Goal: Task Accomplishment & Management: Manage account settings

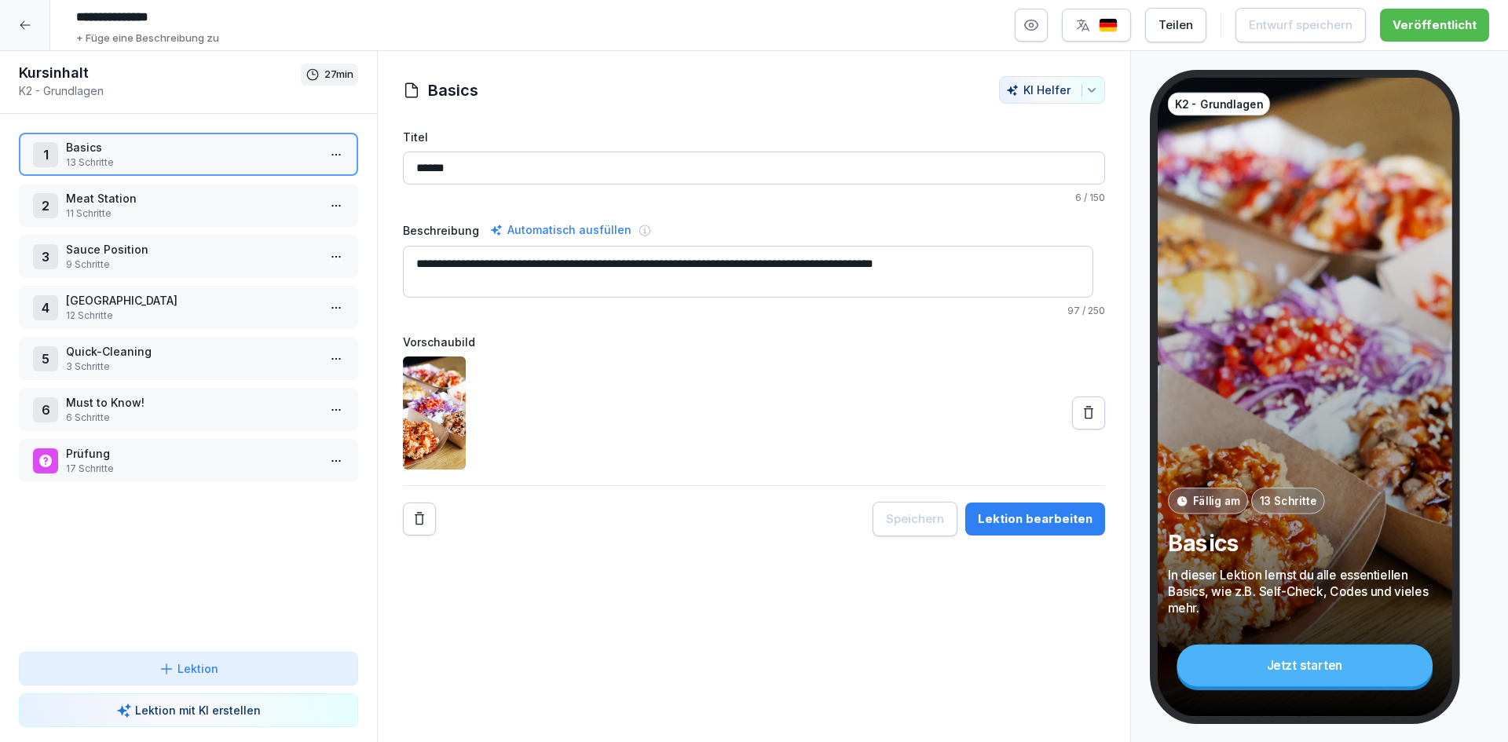
click at [28, 28] on icon at bounding box center [25, 25] width 13 height 13
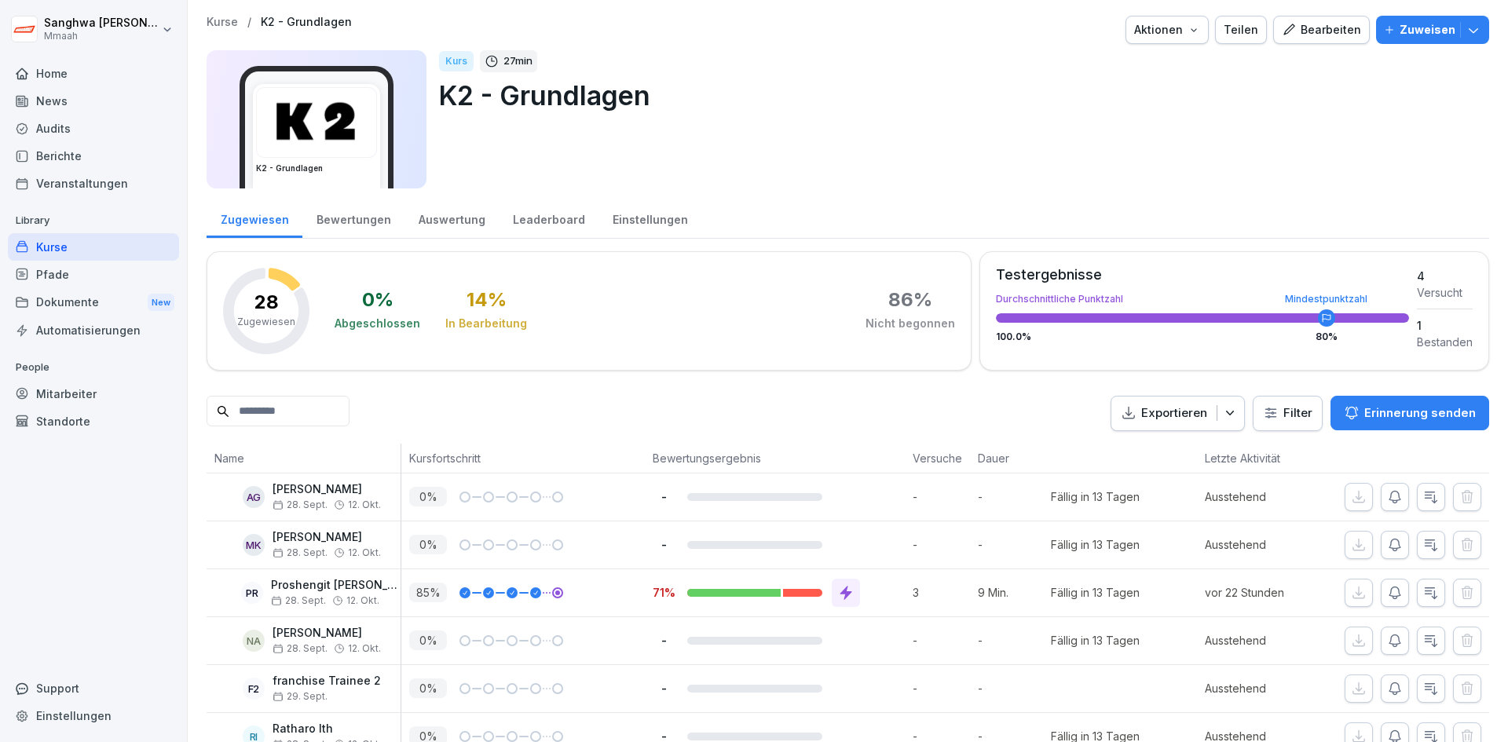
click at [208, 24] on p "Kurse" at bounding box center [222, 22] width 31 height 13
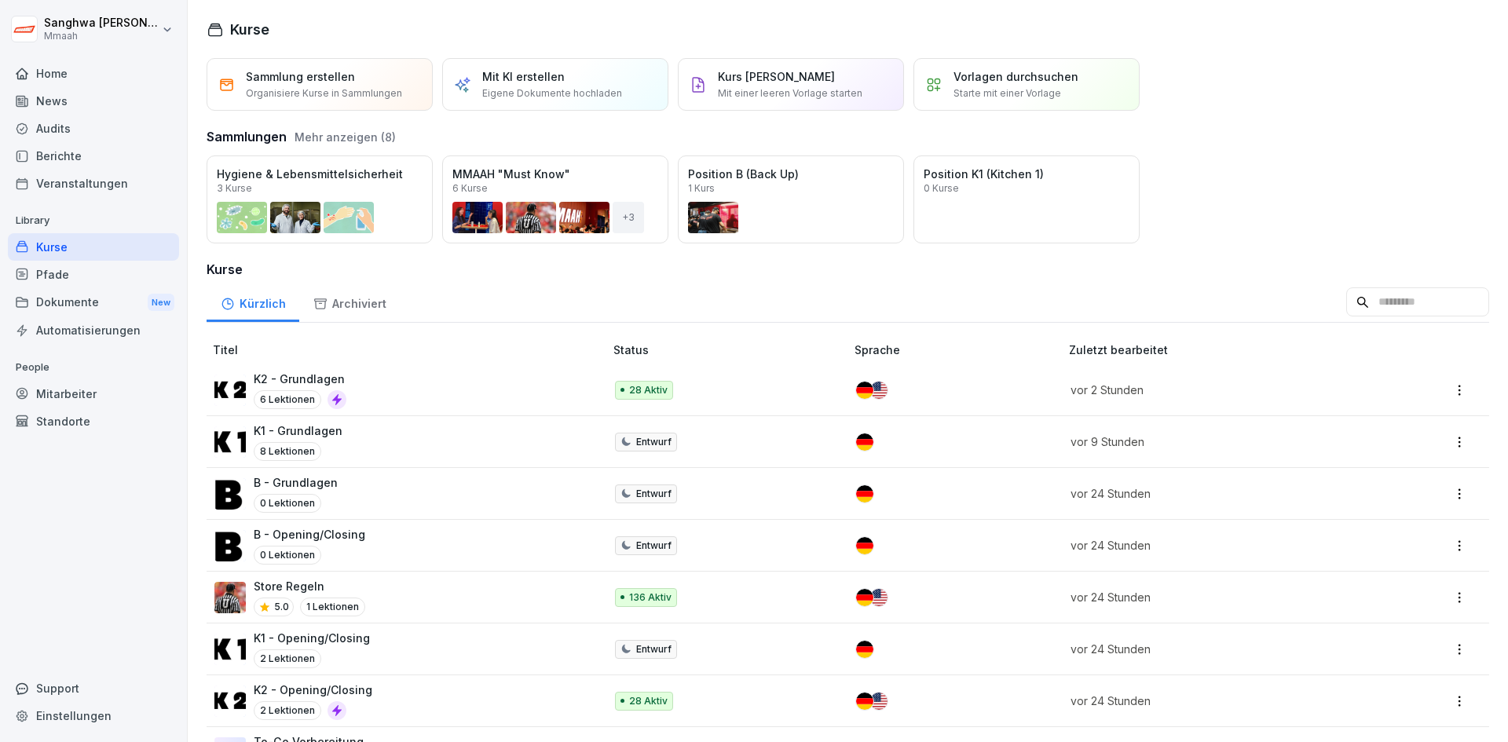
click at [386, 383] on div "K2 - Grundlagen 6 Lektionen" at bounding box center [401, 390] width 374 height 38
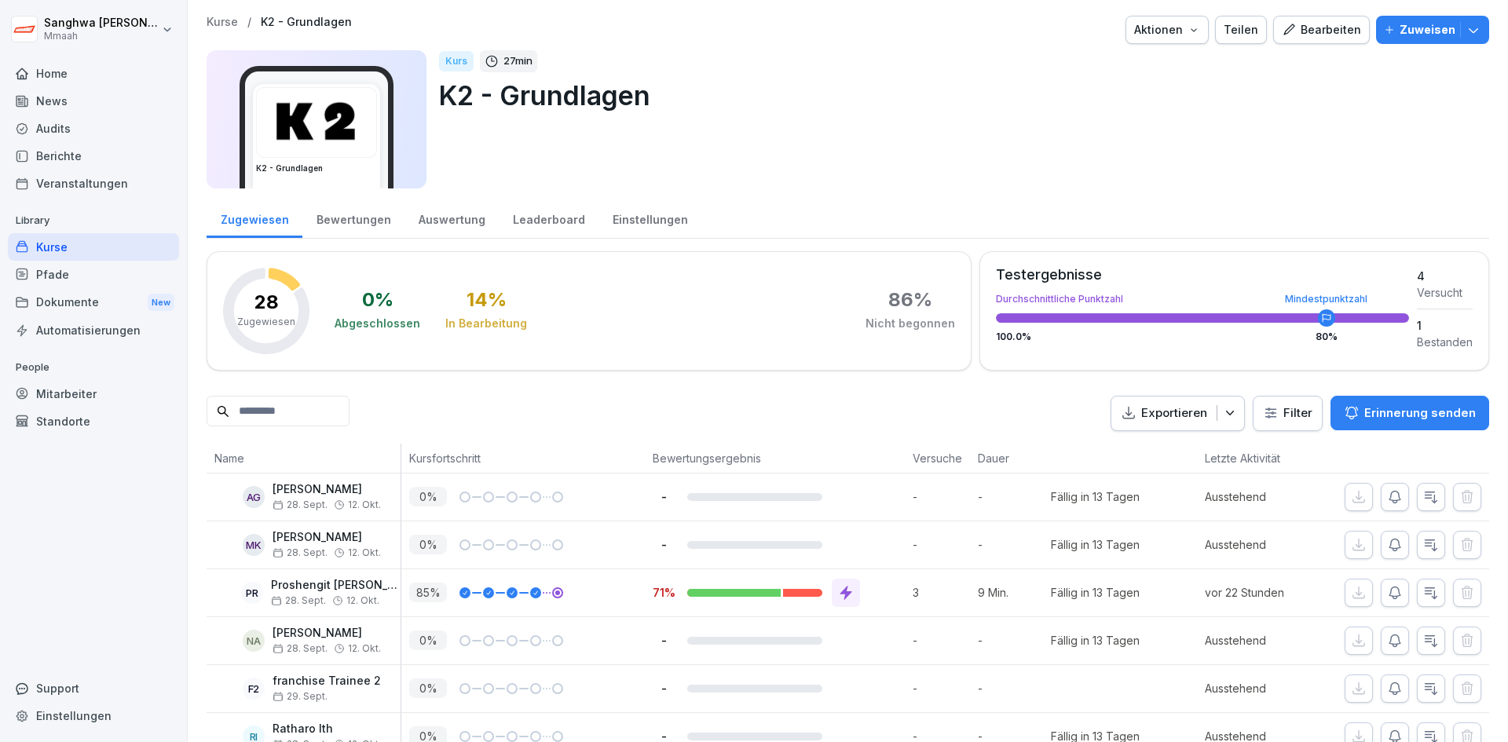
scroll to position [393, 0]
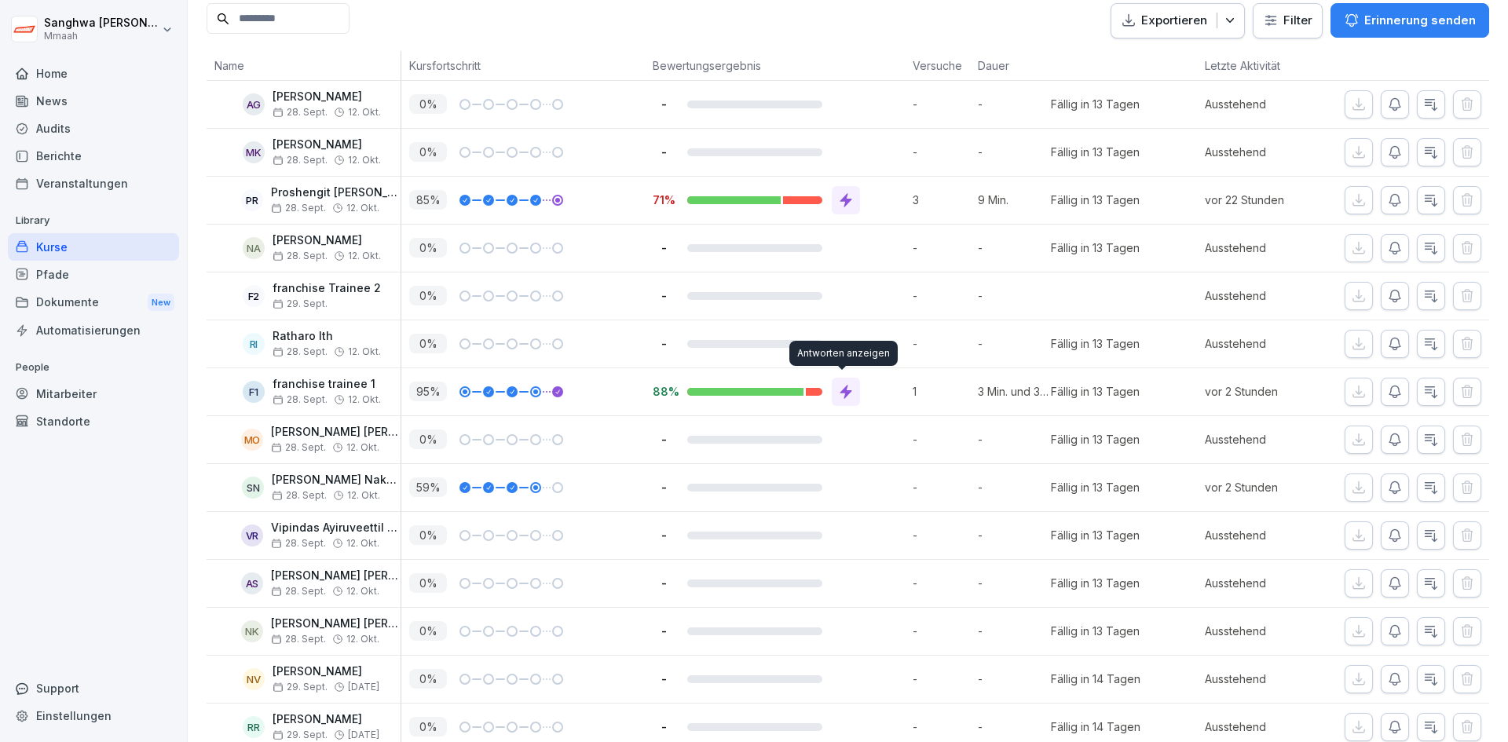
click at [842, 392] on icon at bounding box center [846, 392] width 12 height 14
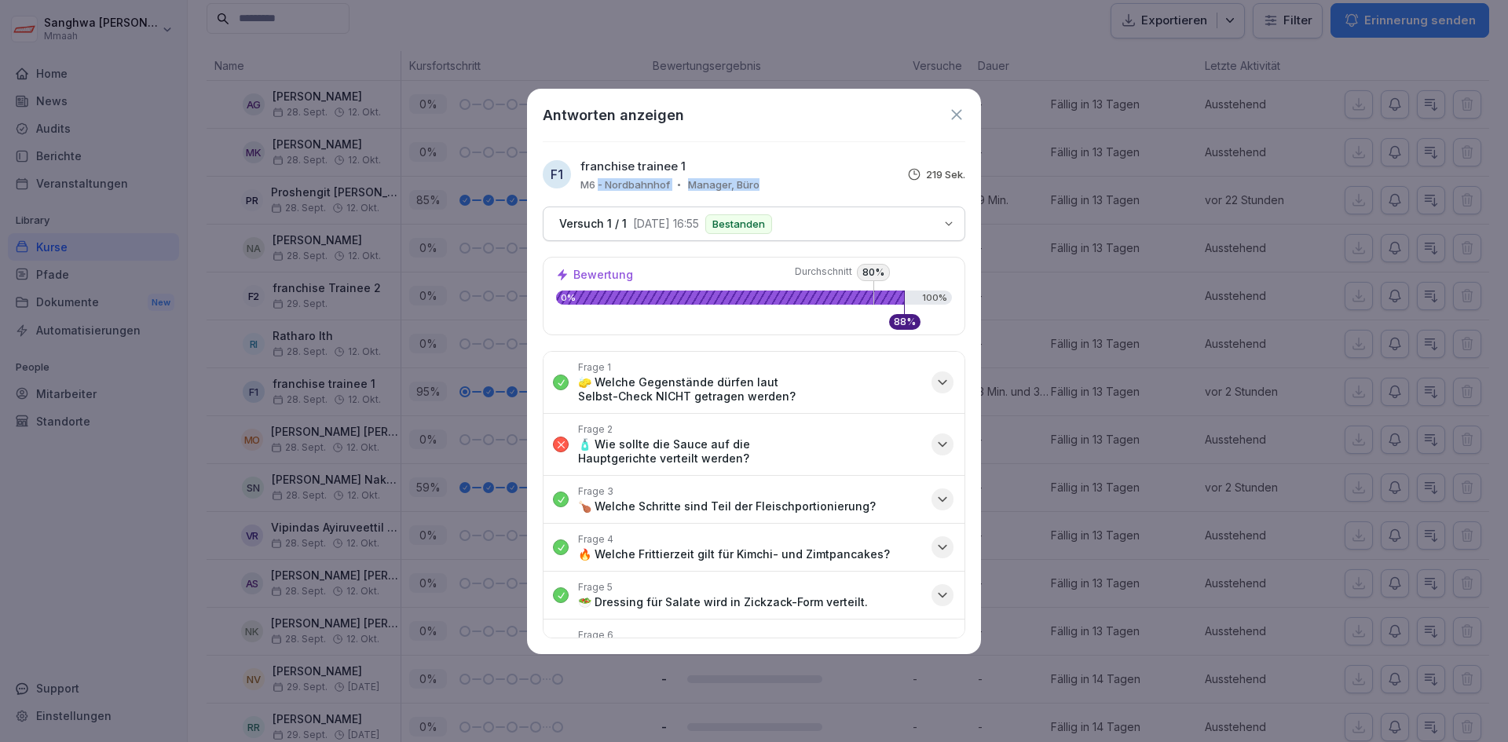
drag, startPoint x: 600, startPoint y: 187, endPoint x: 782, endPoint y: 192, distance: 182.3
click at [782, 192] on div "Antworten anzeigen f1 franchise trainee 1 M6 - Nordbahnhof Manager, Büro 219 Se…" at bounding box center [754, 372] width 454 height 566
click at [935, 440] on icon "button" at bounding box center [943, 445] width 16 height 16
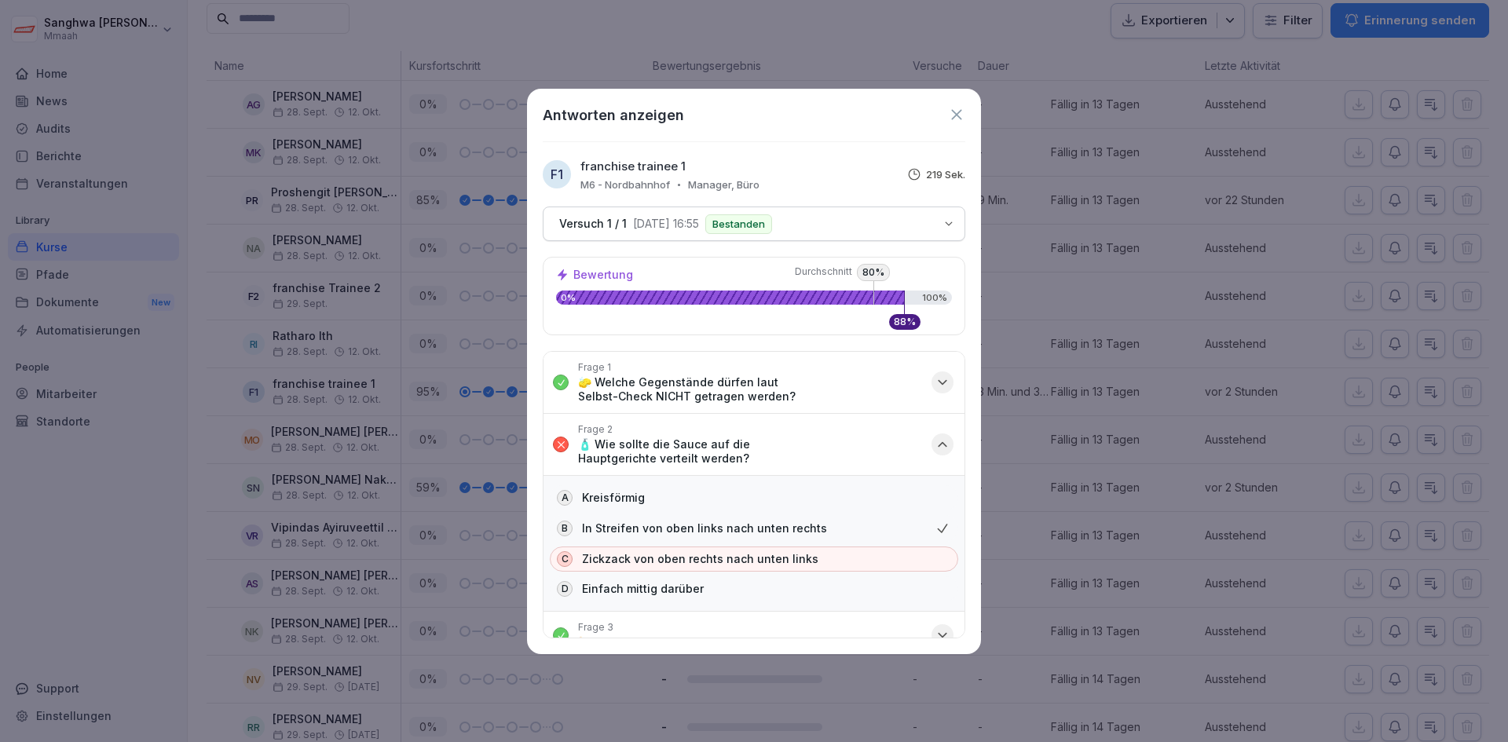
click at [935, 440] on icon "button" at bounding box center [943, 445] width 16 height 16
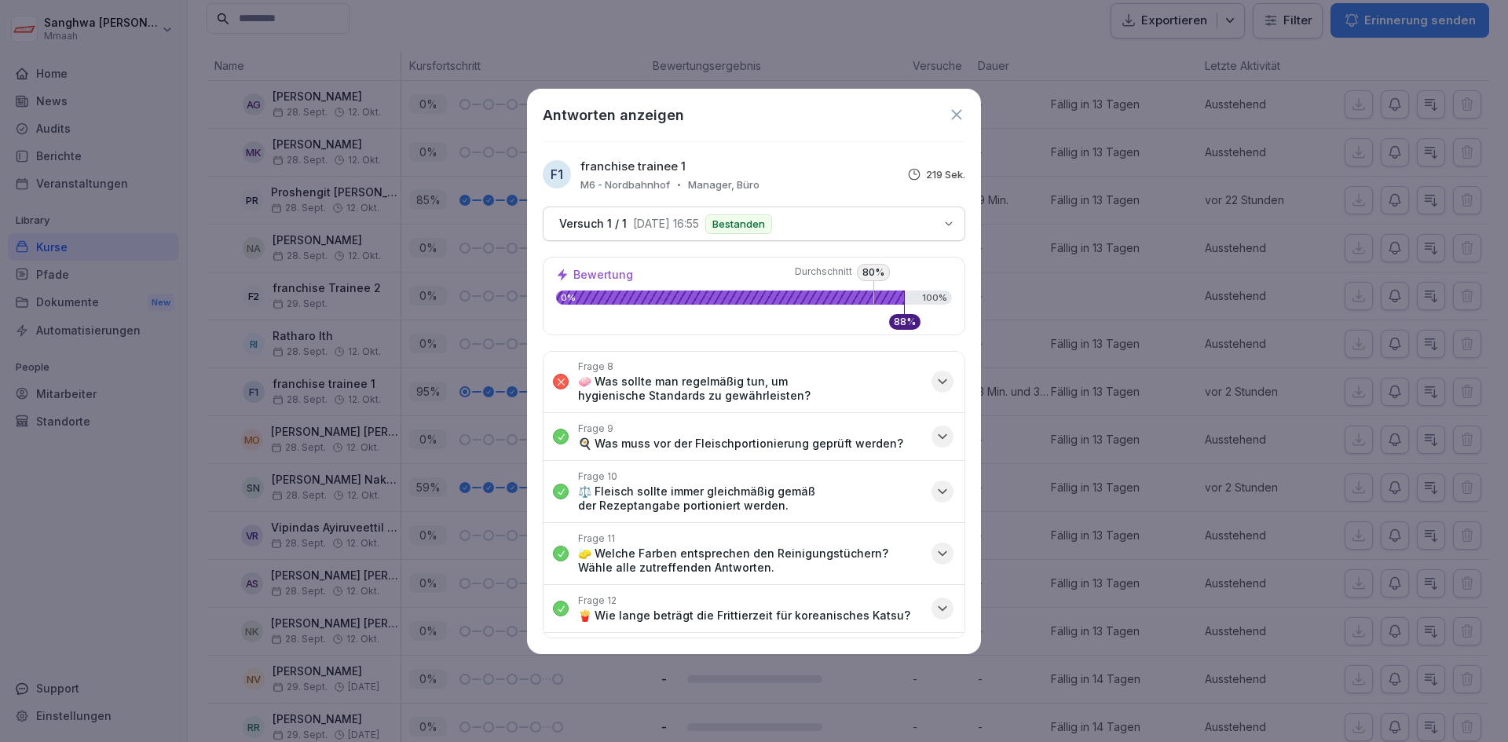
scroll to position [641, 0]
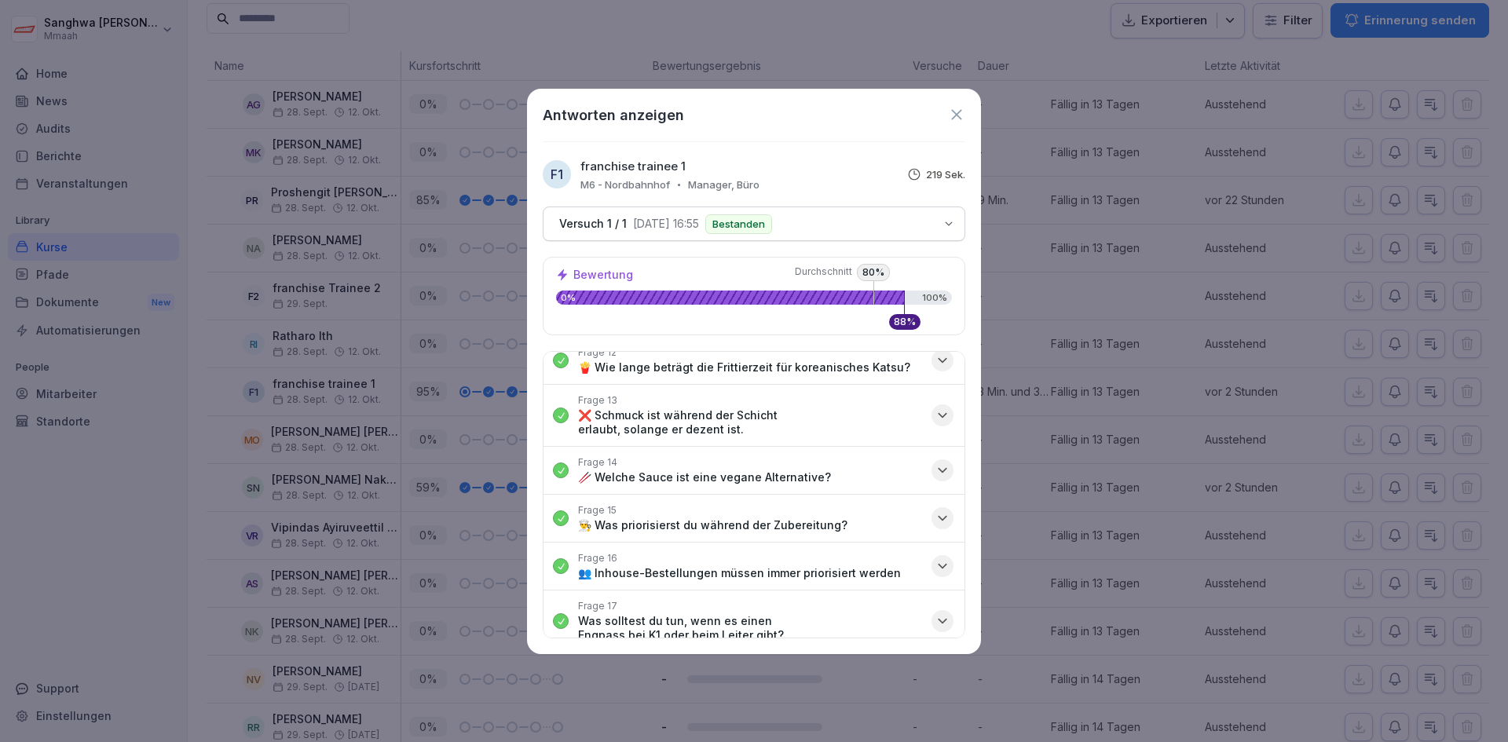
click at [956, 109] on icon at bounding box center [956, 114] width 17 height 17
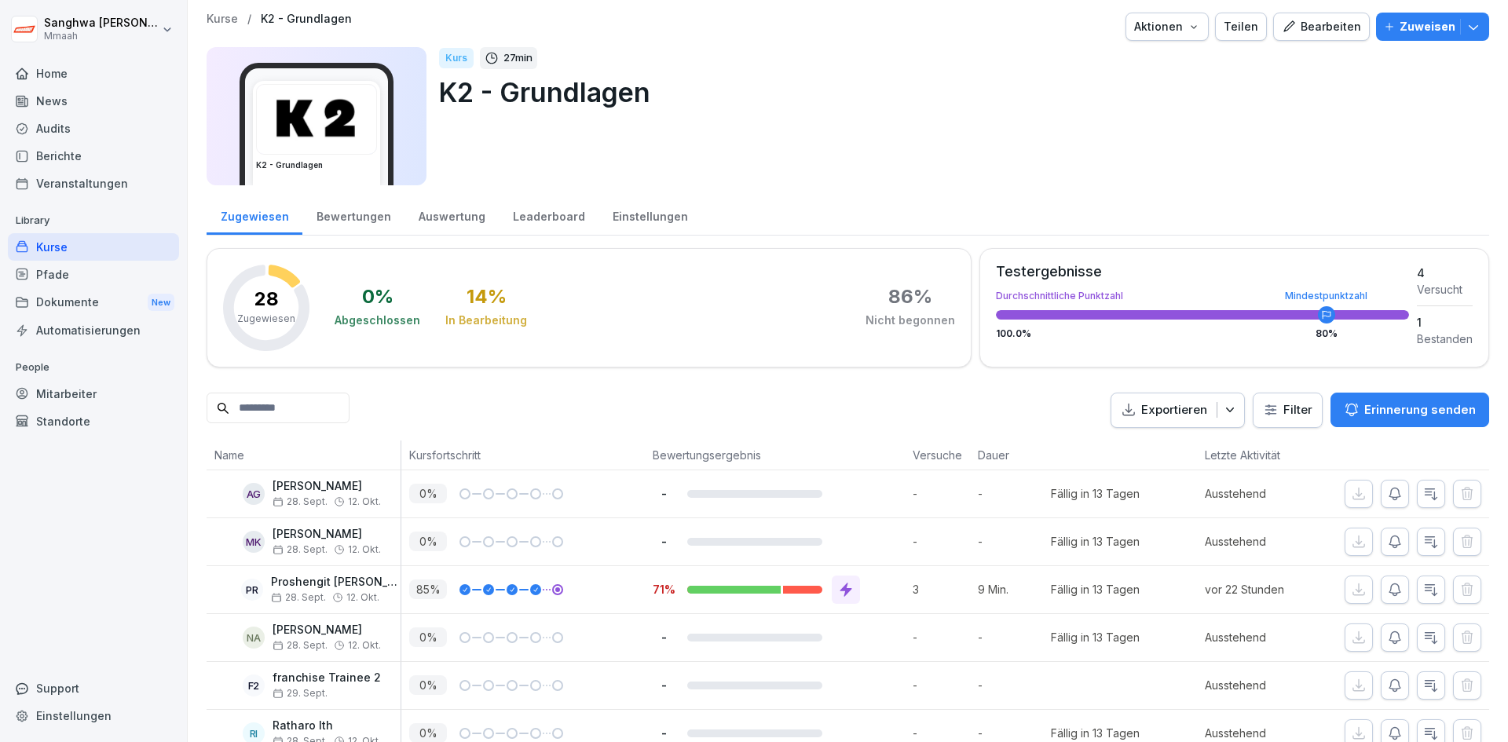
scroll to position [0, 0]
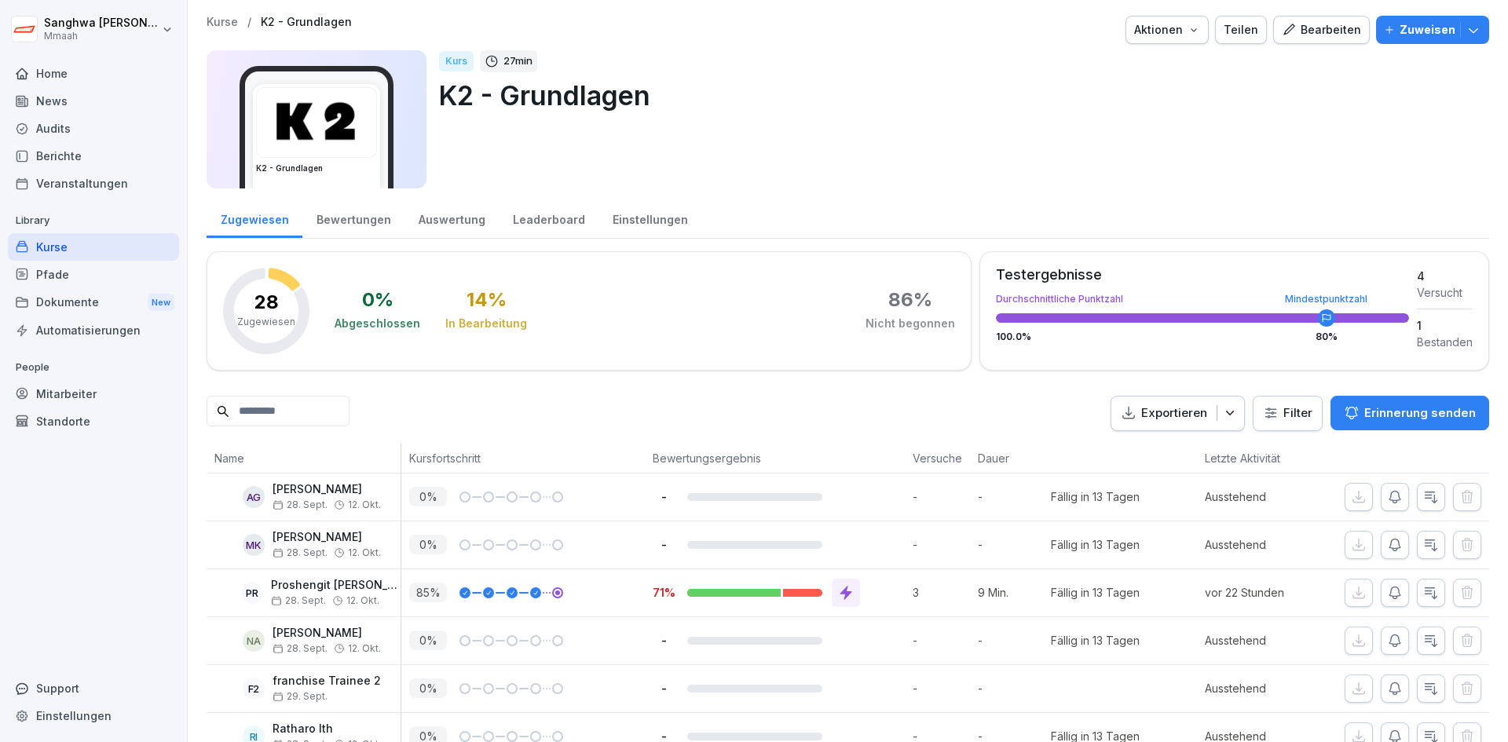
click at [229, 20] on p "Kurse" at bounding box center [222, 22] width 31 height 13
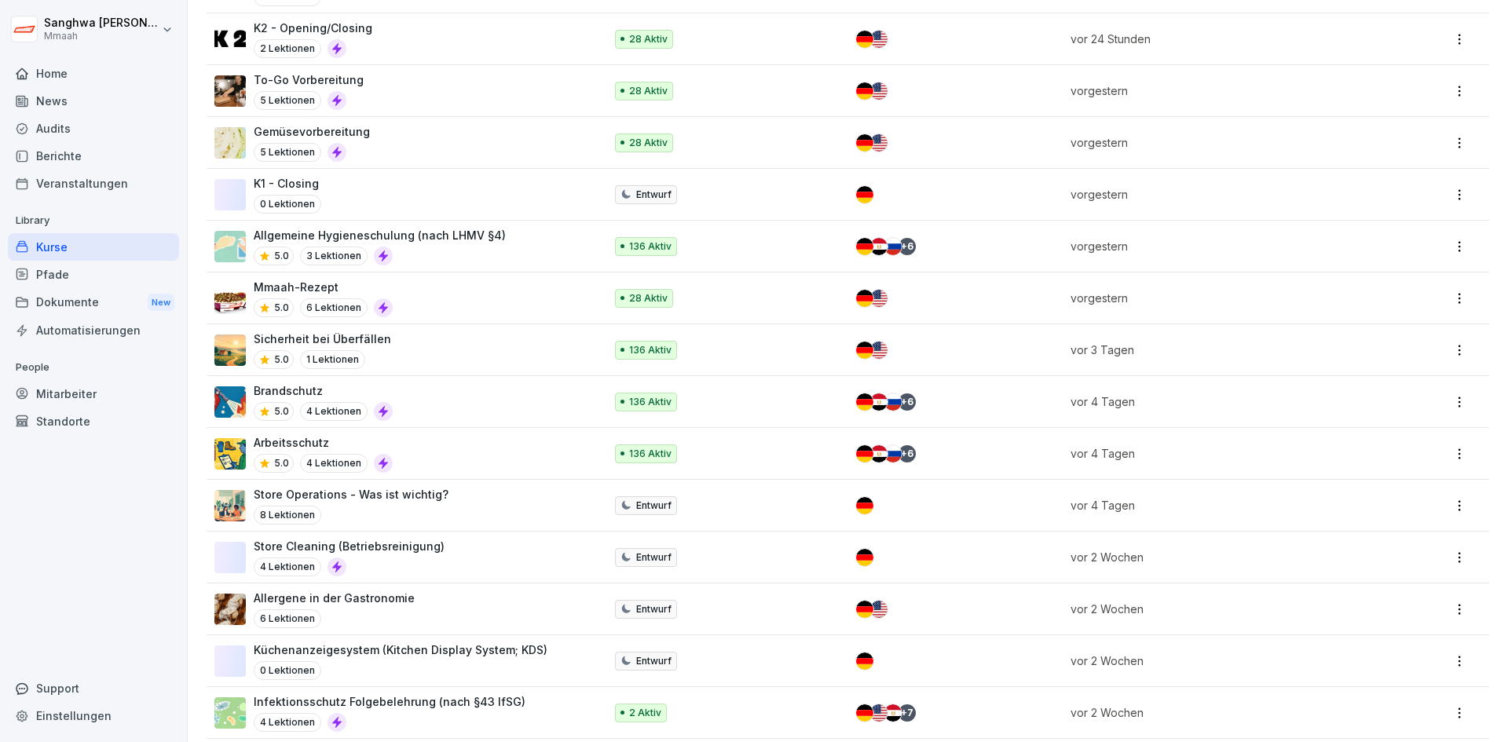
scroll to position [550, 0]
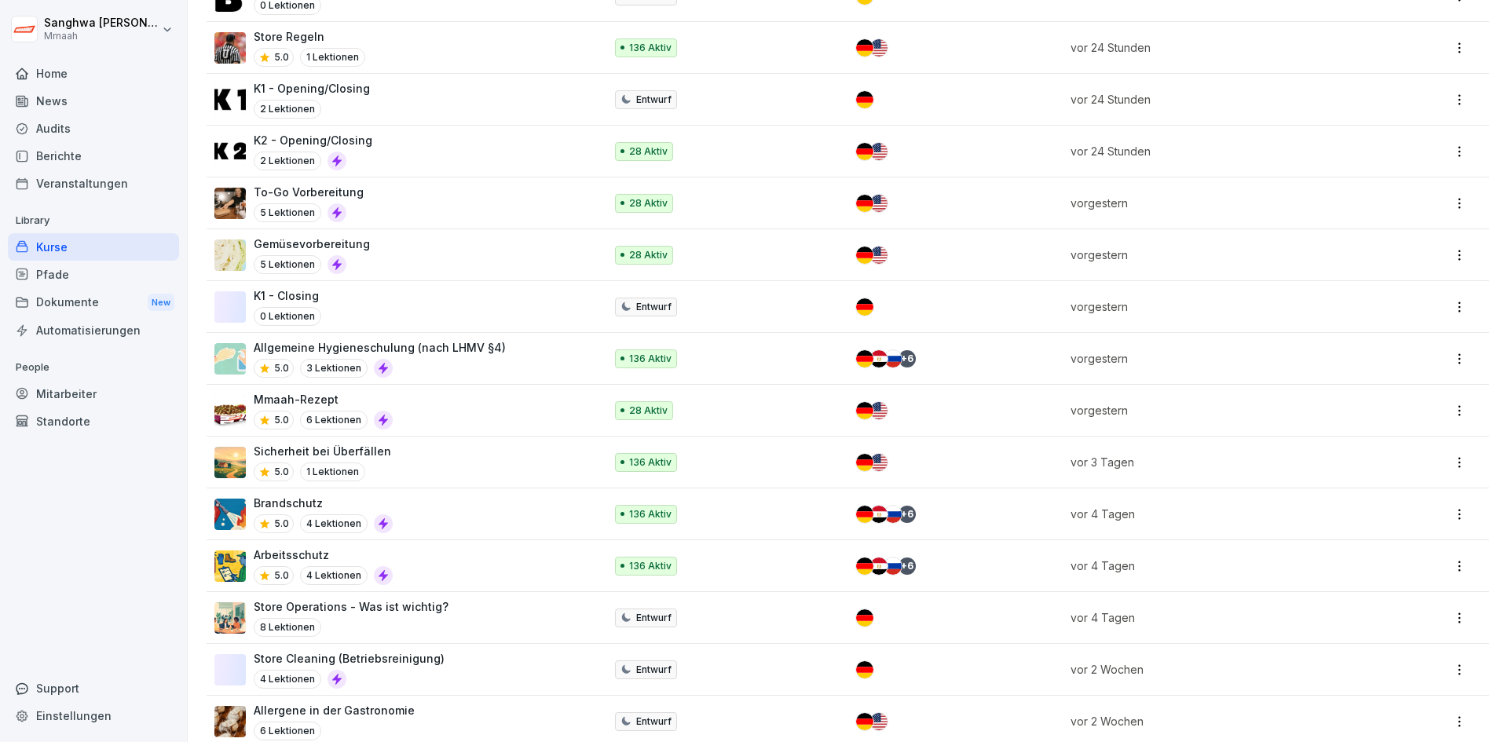
click at [101, 279] on div "Pfade" at bounding box center [93, 274] width 171 height 27
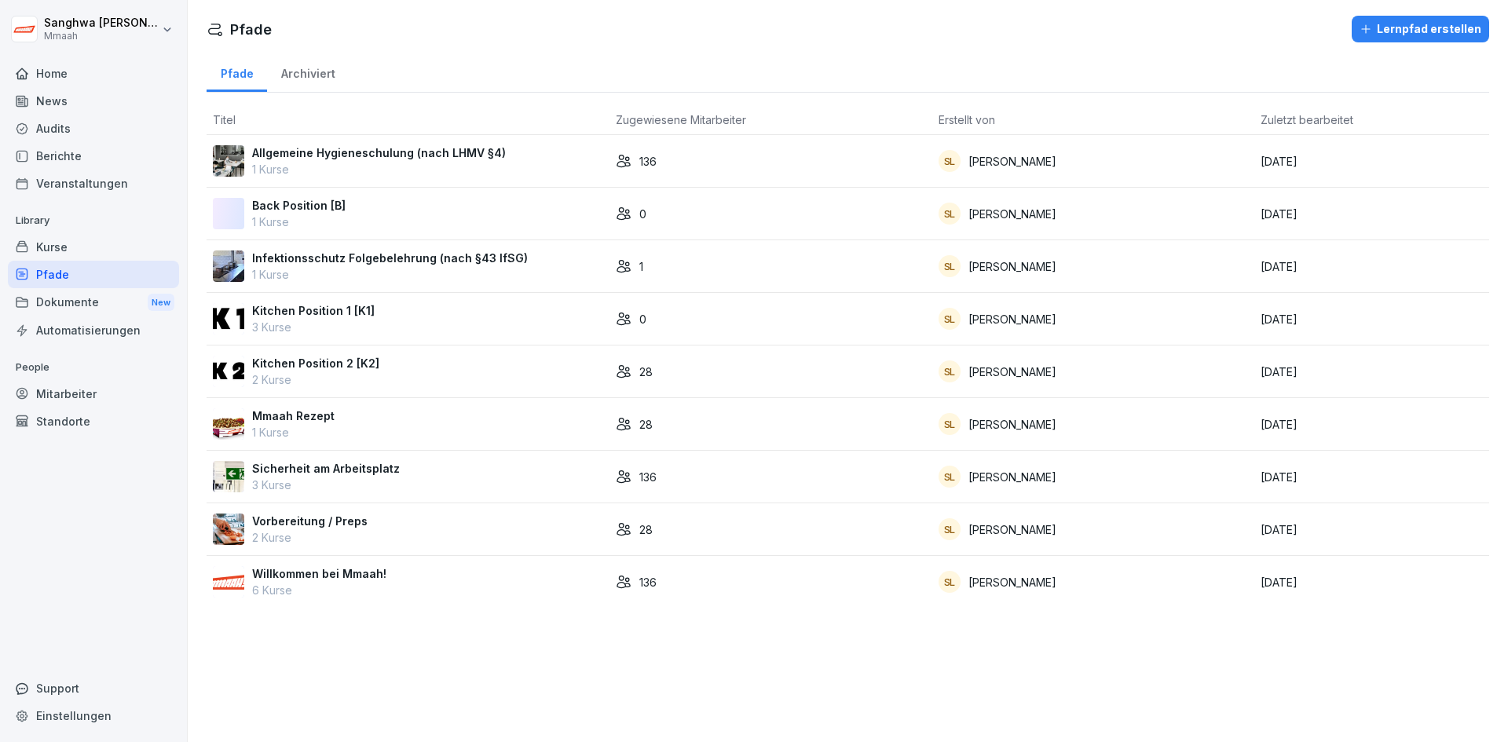
click at [422, 430] on div "Mmaah Rezept 1 Kurse" at bounding box center [408, 424] width 390 height 33
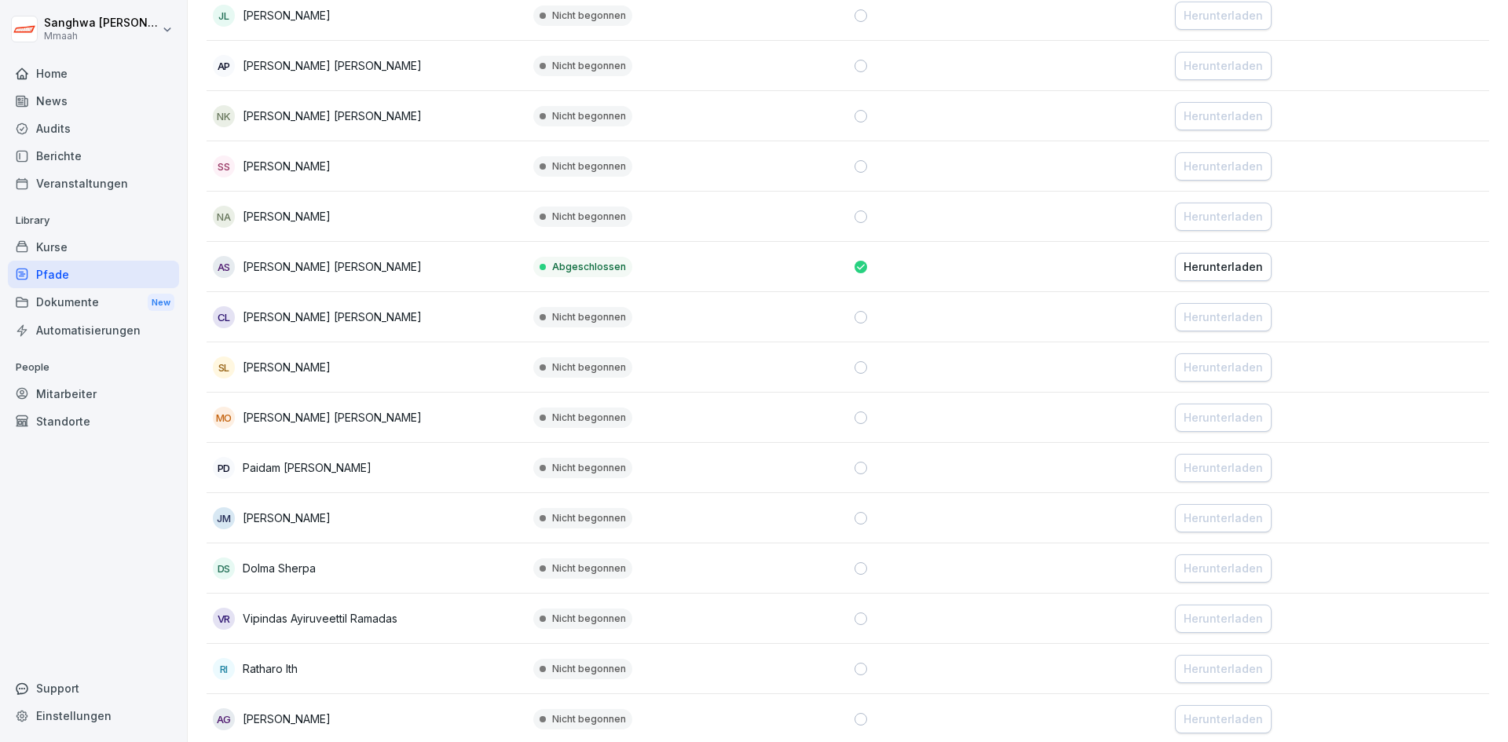
scroll to position [470, 0]
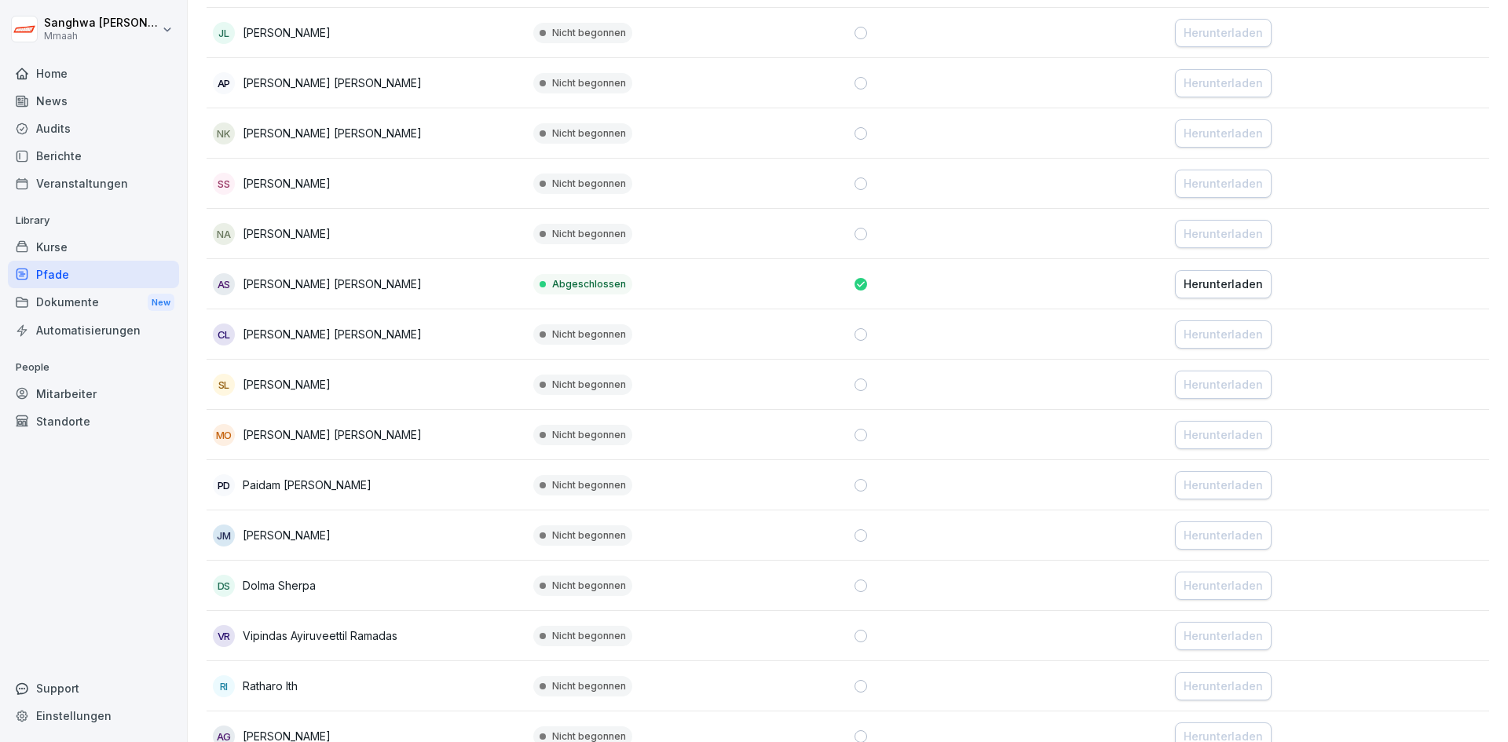
click at [68, 269] on div "Pfade" at bounding box center [93, 274] width 171 height 27
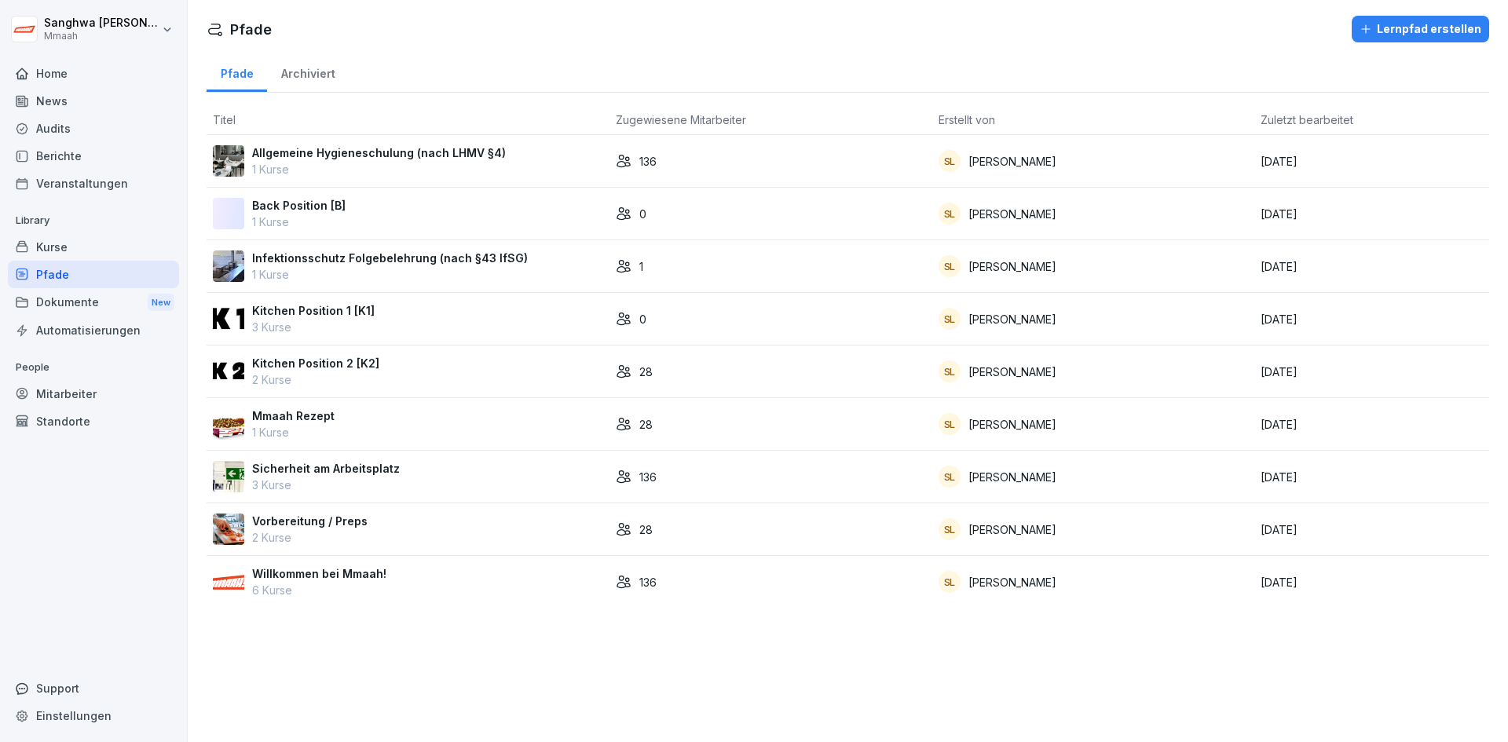
click at [402, 371] on div "Kitchen Position 2 [K2] 2 Kurse" at bounding box center [408, 371] width 390 height 33
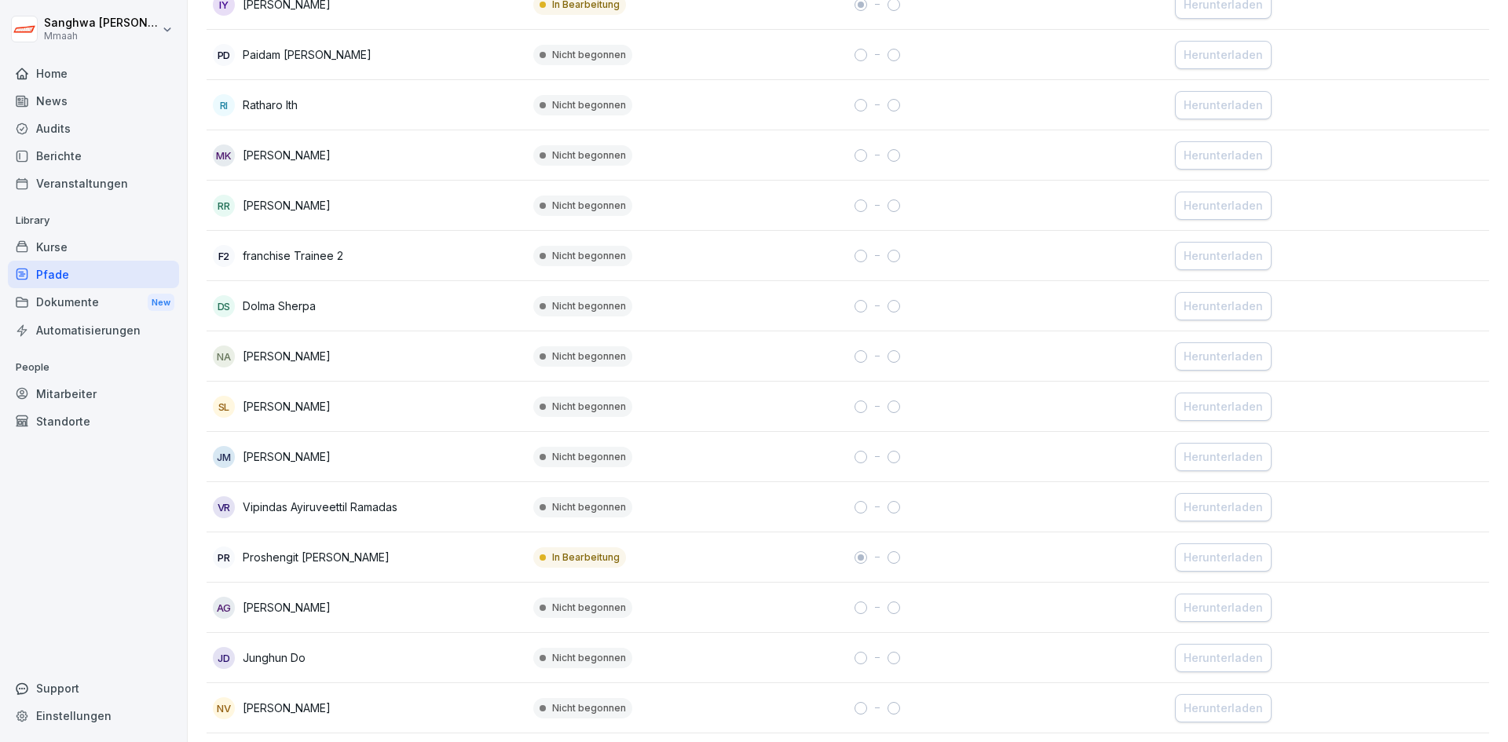
scroll to position [1020, 0]
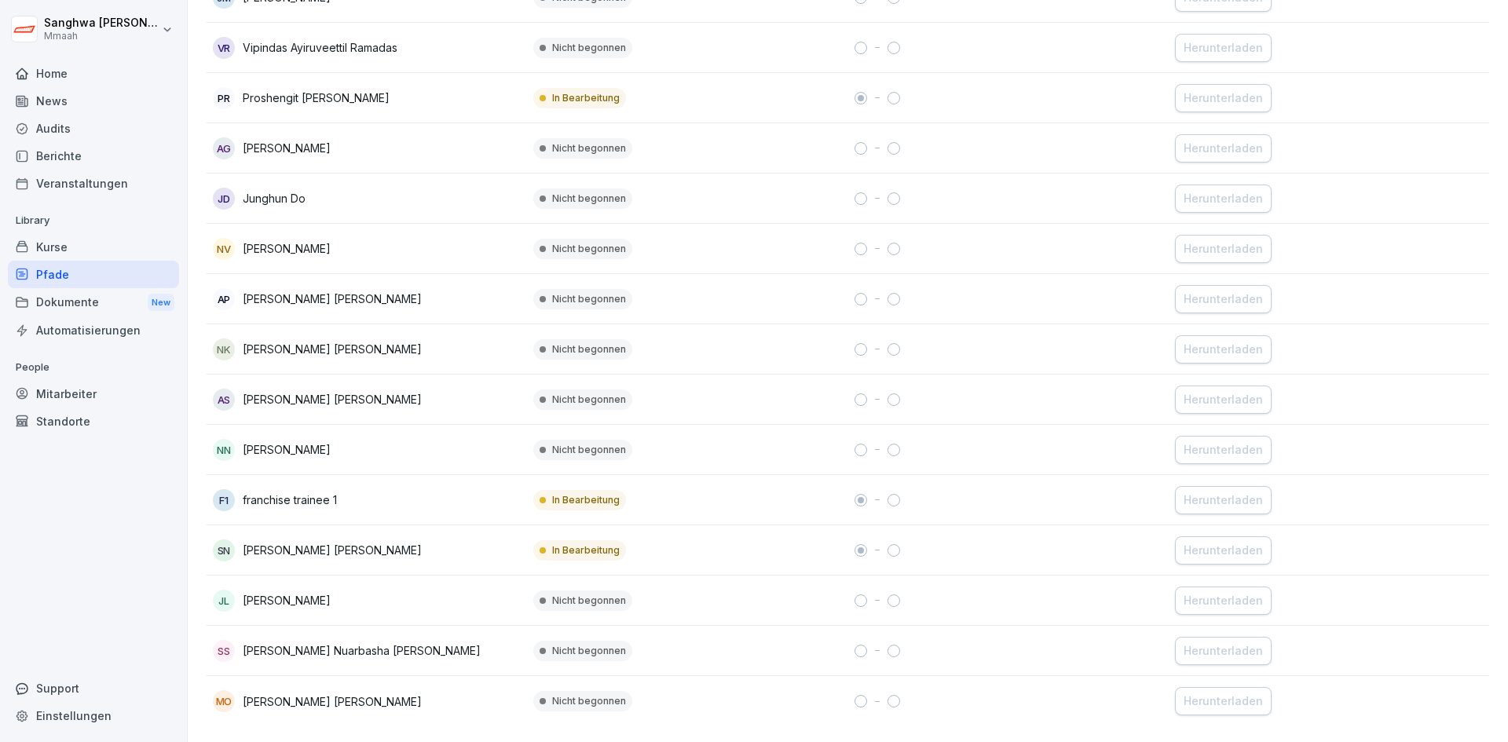
click at [746, 491] on td "In Bearbeitung" at bounding box center [687, 500] width 320 height 50
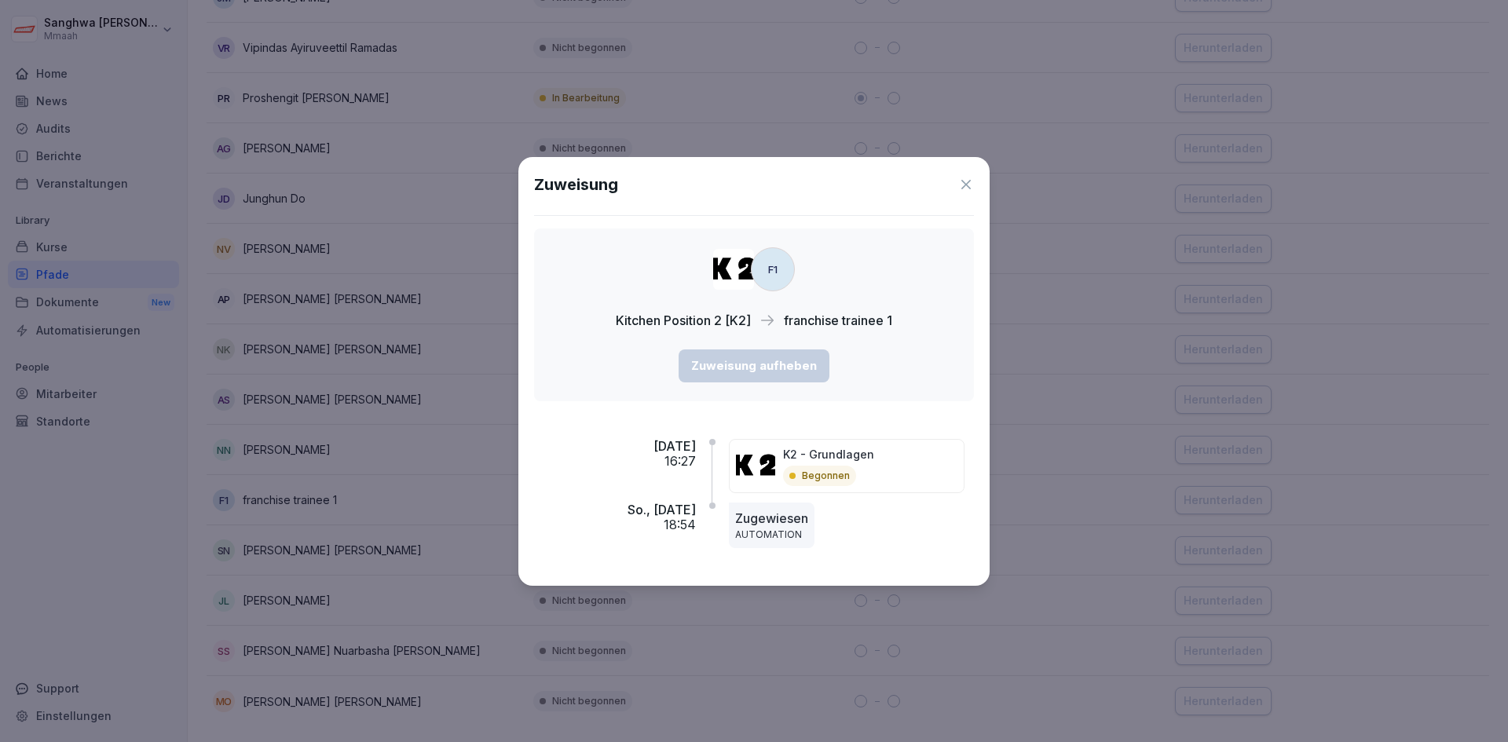
click at [968, 185] on icon at bounding box center [966, 185] width 16 height 16
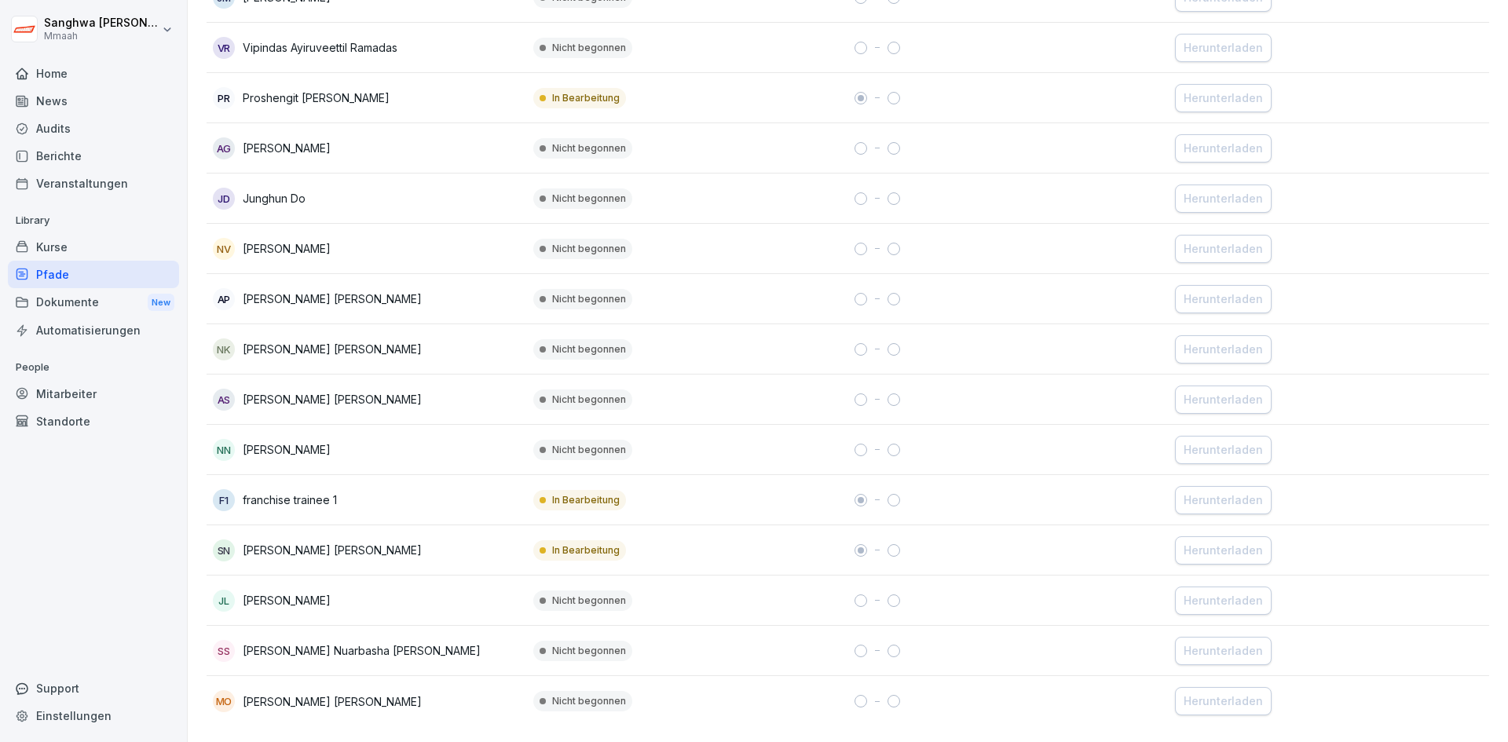
click at [85, 268] on div "Pfade" at bounding box center [93, 274] width 171 height 27
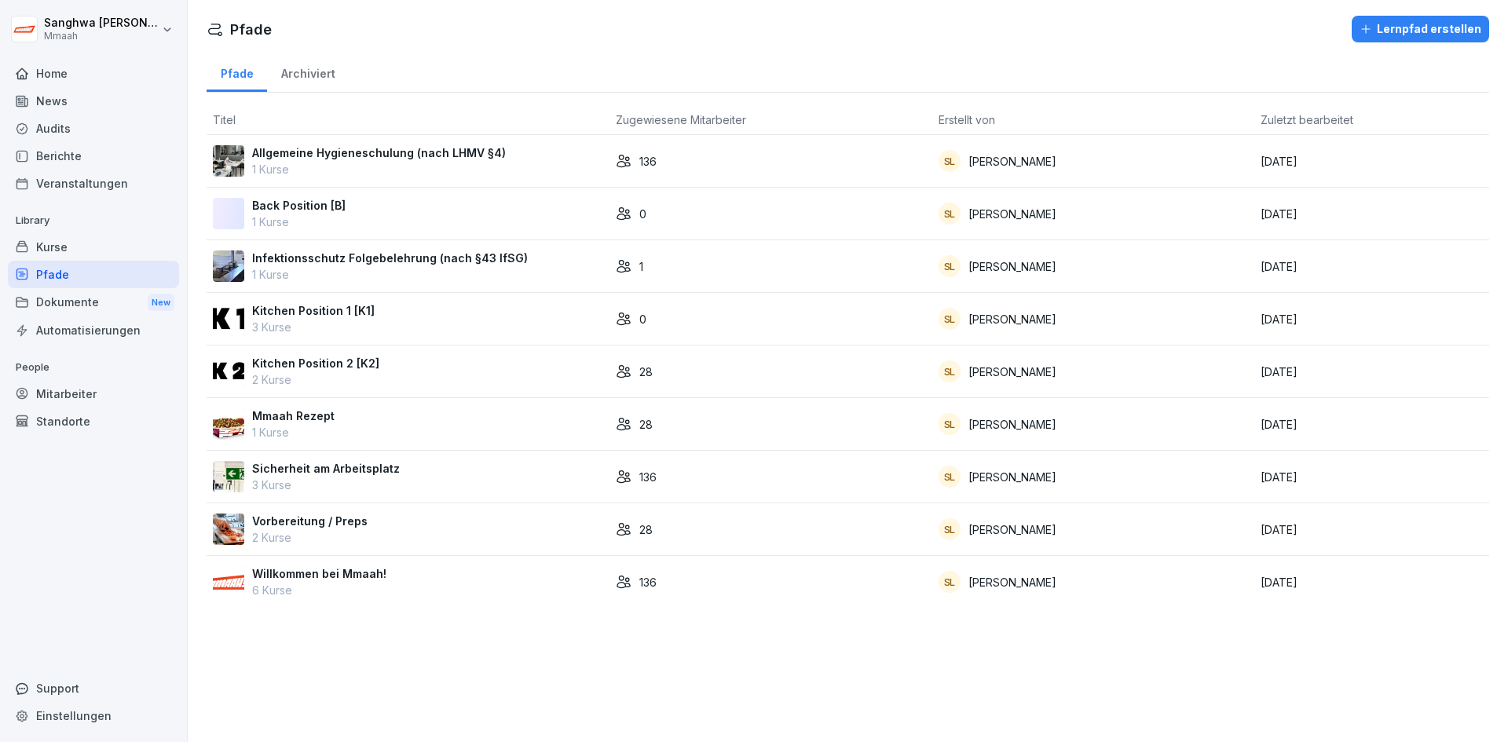
click at [451, 591] on div "Willkommen bei Mmaah! 6 Kurse" at bounding box center [408, 582] width 390 height 33
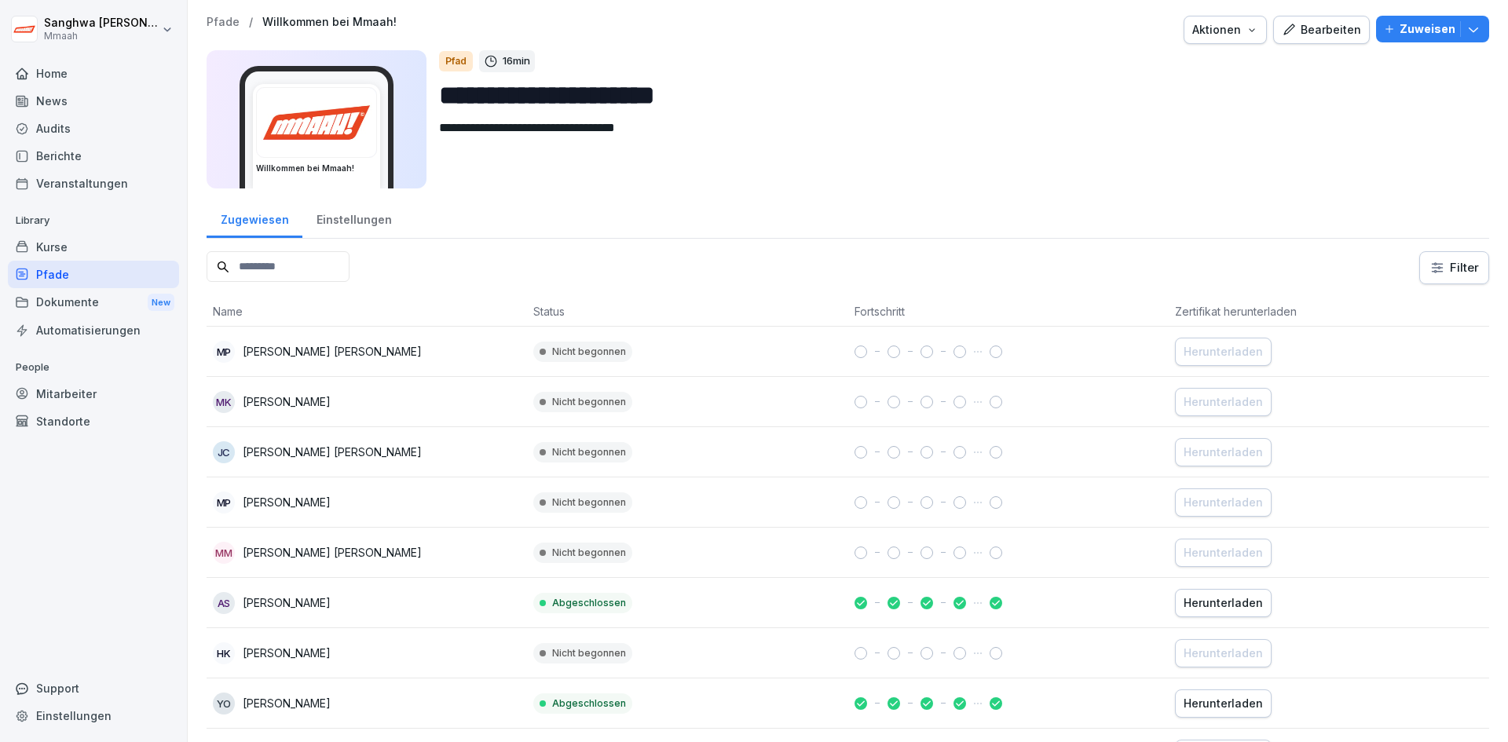
click at [258, 253] on input at bounding box center [278, 266] width 143 height 31
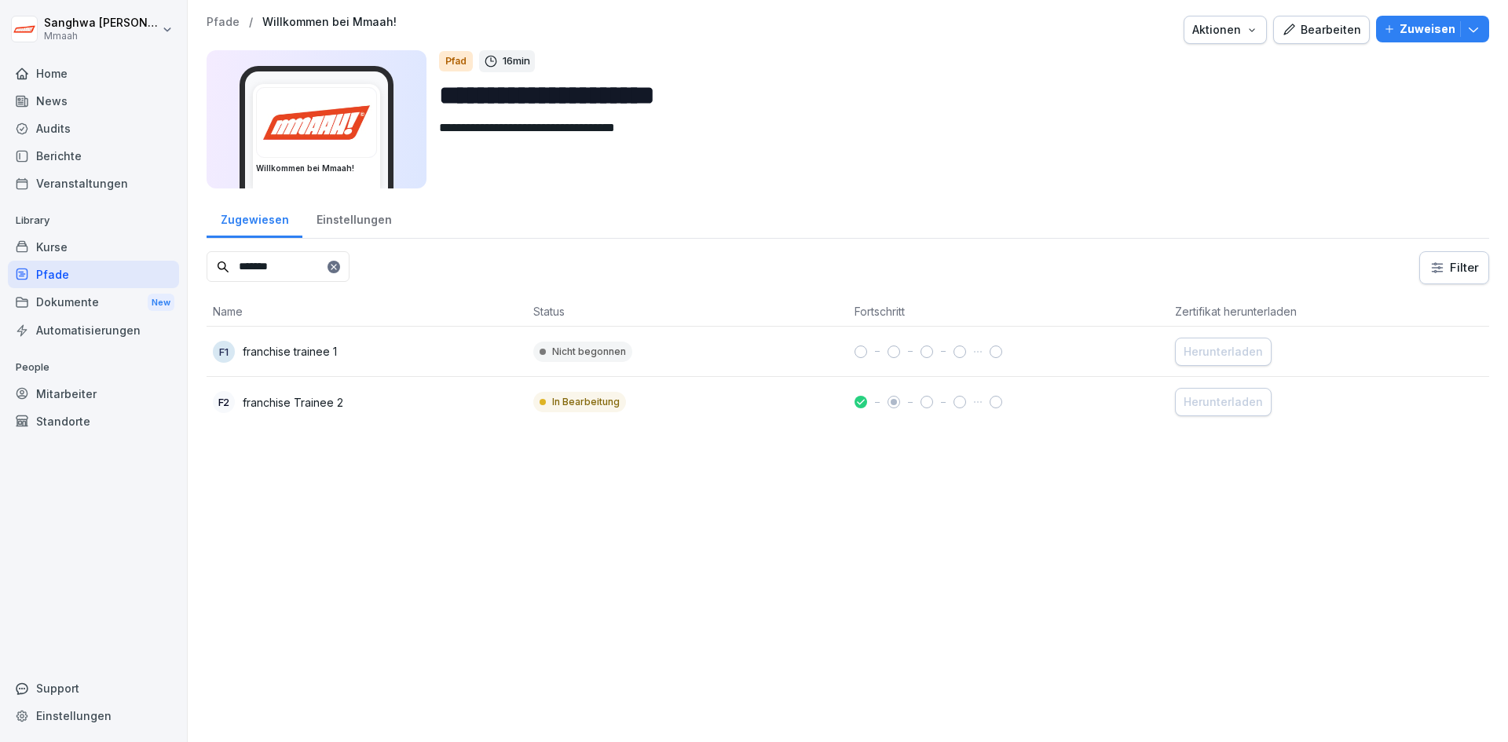
type input "*******"
click at [611, 562] on div "**********" at bounding box center [848, 371] width 1320 height 742
click at [620, 610] on div "**********" at bounding box center [848, 371] width 1320 height 742
click at [109, 278] on div "Pfade" at bounding box center [93, 274] width 171 height 27
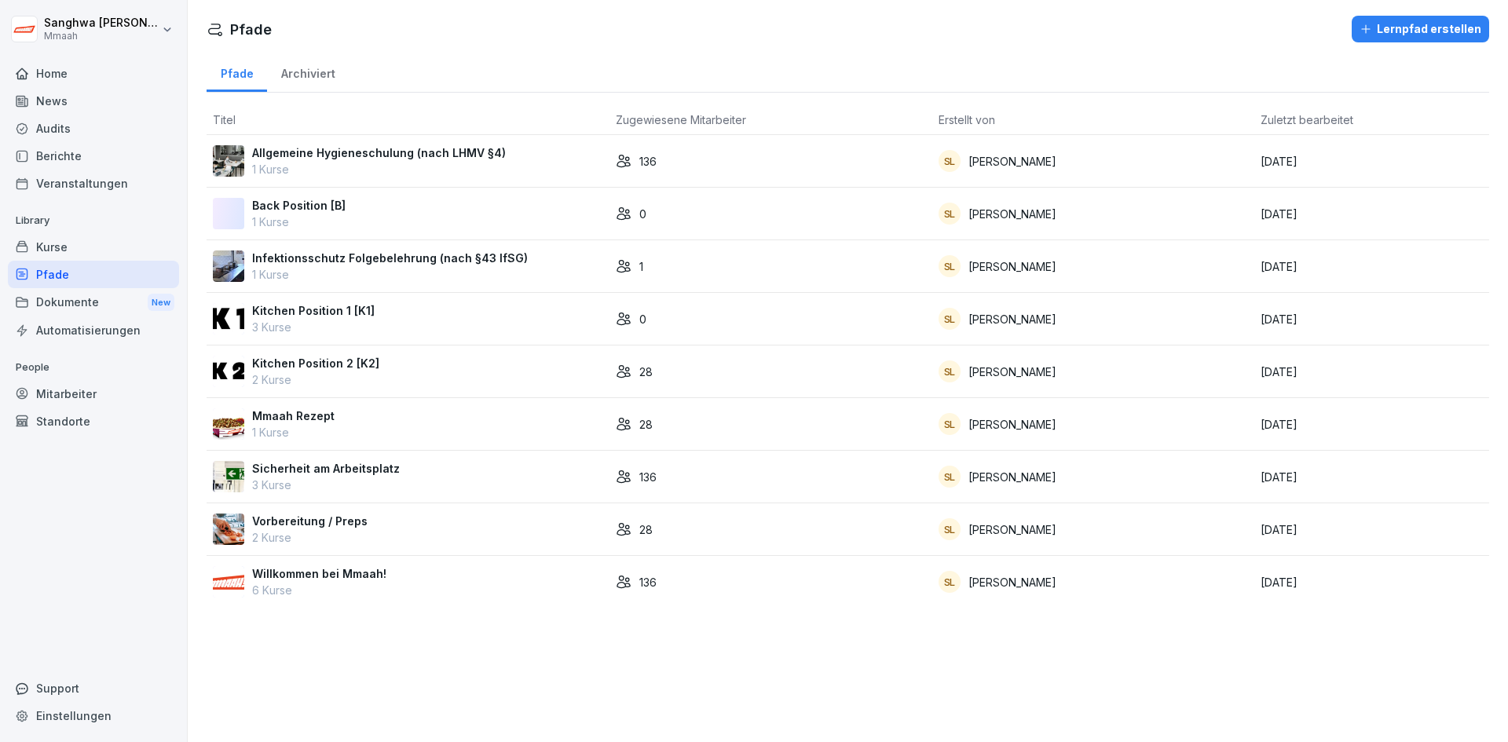
click at [499, 669] on div "Pfade Lernpfad erstellen Pfade Archiviert Titel Zugewiesene Mitarbeiter Erstell…" at bounding box center [848, 371] width 1320 height 742
